Goal: Find specific page/section: Find specific page/section

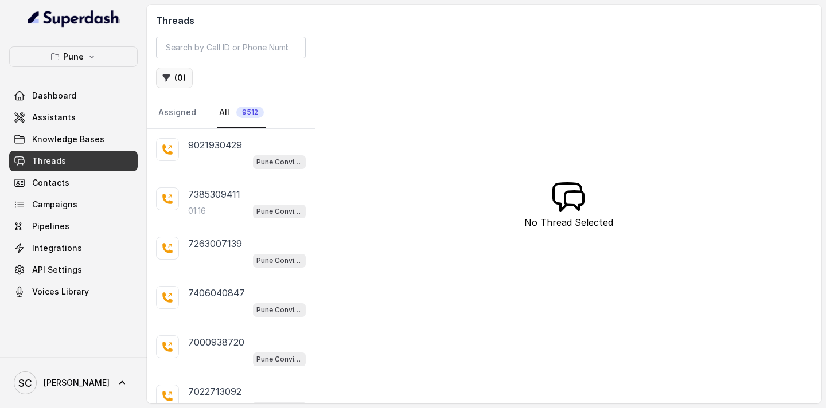
click at [169, 69] on button "( 0 )" at bounding box center [174, 78] width 37 height 21
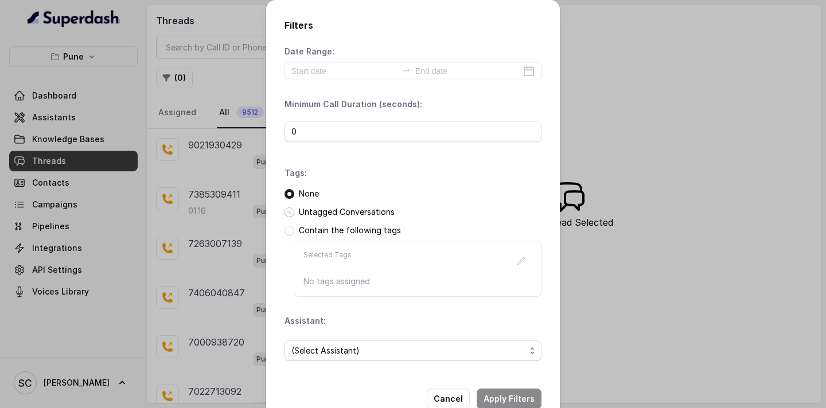
click at [289, 212] on span at bounding box center [289, 213] width 10 height 10
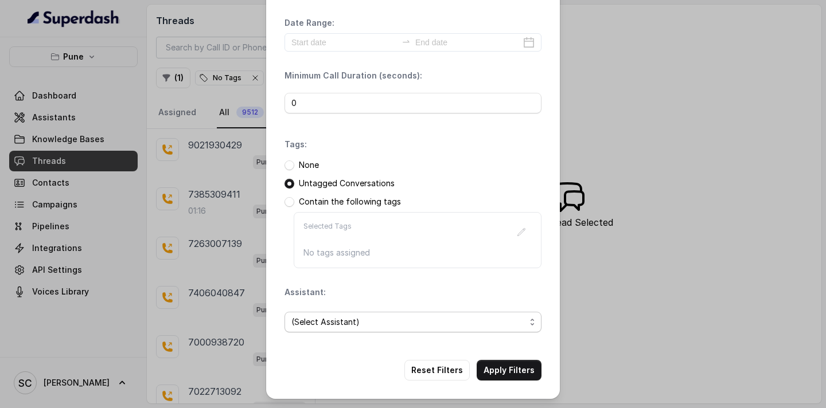
click at [350, 318] on span "(Select Assistant)" at bounding box center [408, 322] width 234 height 14
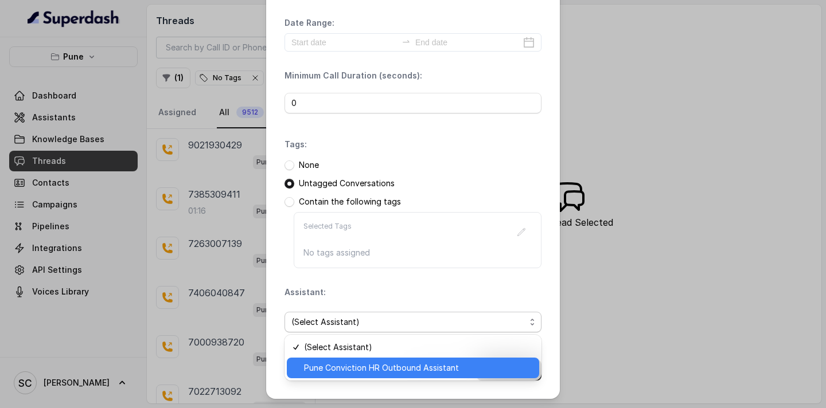
click at [337, 369] on span "Pune Conviction HR Outbound Assistant" at bounding box center [418, 368] width 228 height 14
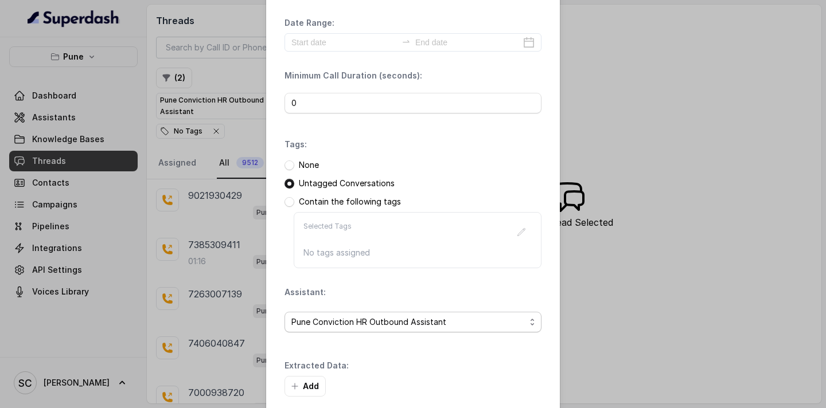
scroll to position [84, 0]
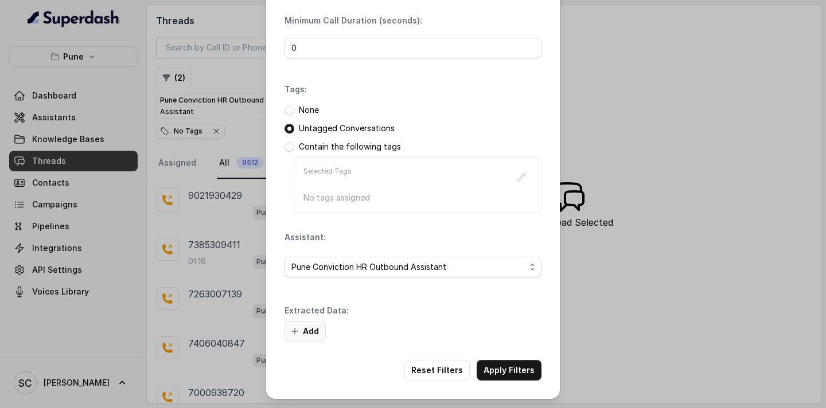
click at [294, 334] on icon "button" at bounding box center [295, 332] width 6 height 6
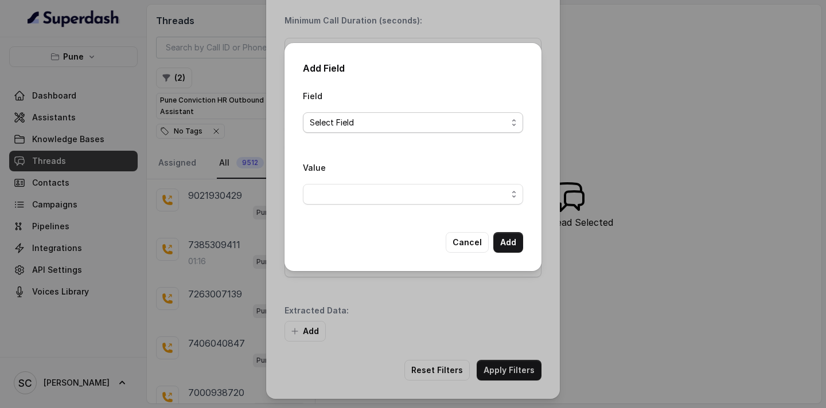
click at [376, 124] on span "Select Field" at bounding box center [408, 123] width 197 height 14
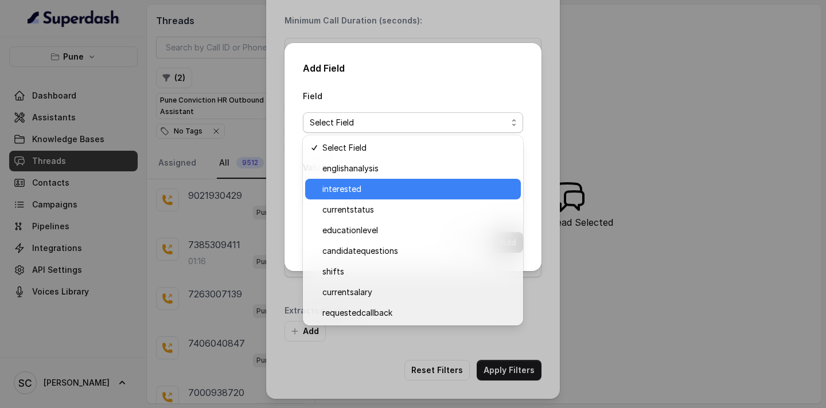
click at [369, 184] on span "interested" at bounding box center [417, 189] width 191 height 14
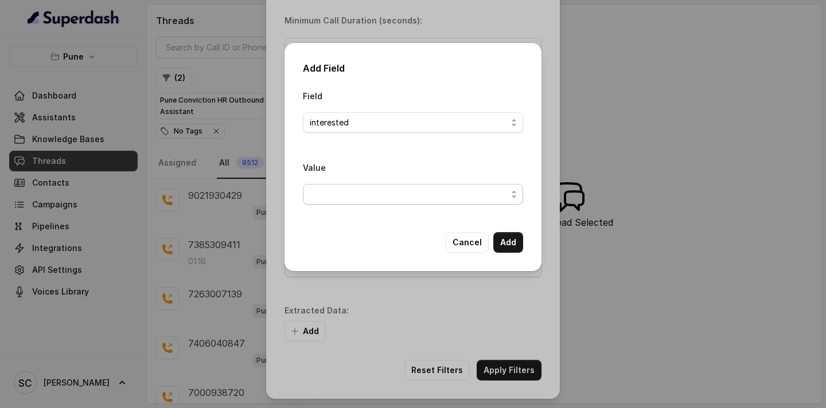
click at [353, 195] on span "button" at bounding box center [413, 194] width 220 height 21
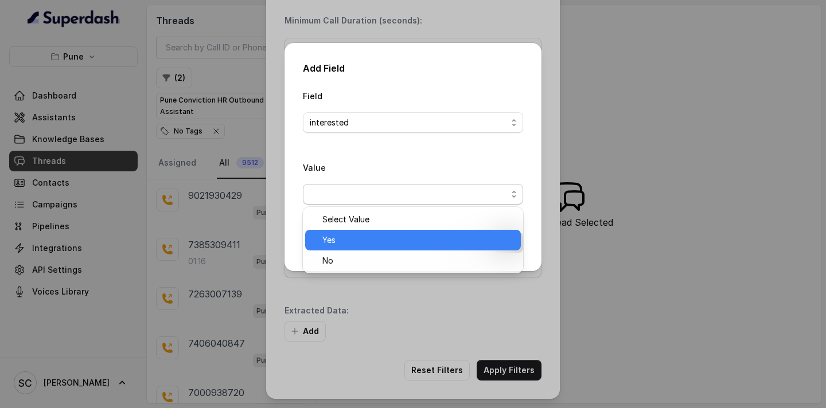
click at [353, 240] on span "Yes" at bounding box center [417, 240] width 191 height 14
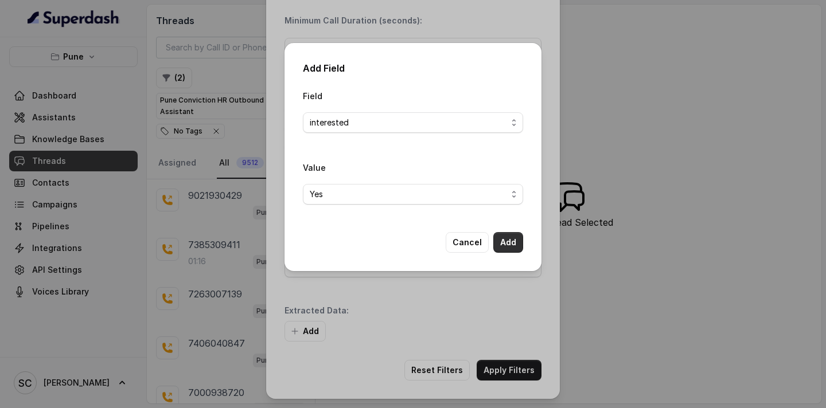
click at [515, 241] on button "Add" at bounding box center [508, 242] width 30 height 21
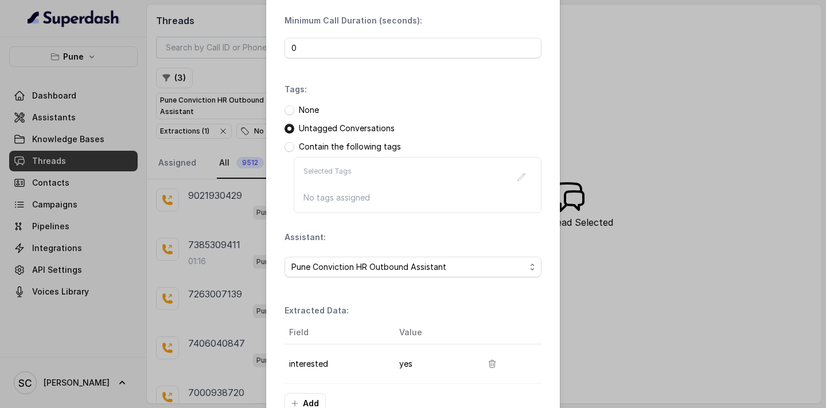
scroll to position [156, 0]
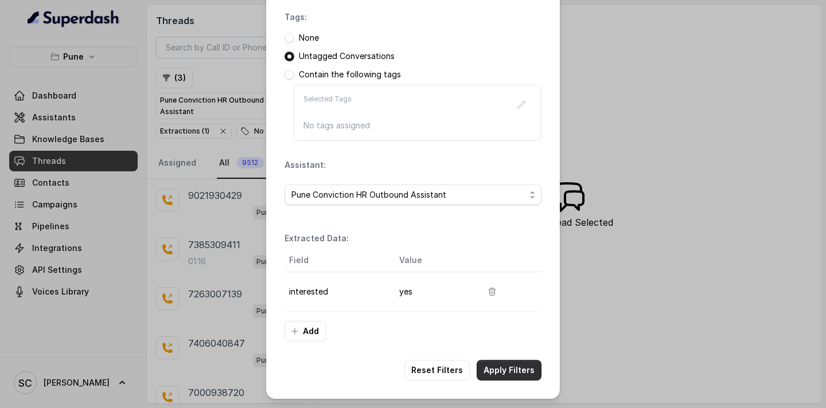
click at [513, 374] on button "Apply Filters" at bounding box center [508, 370] width 65 height 21
